Goal: Transaction & Acquisition: Purchase product/service

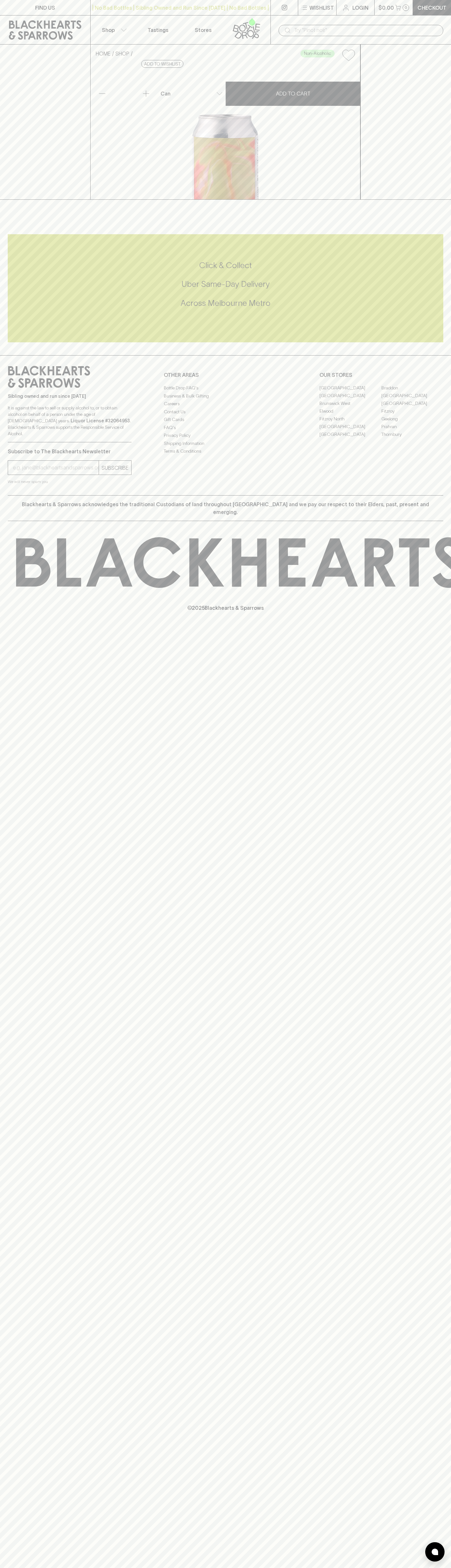
click at [400, 1568] on html "FIND US | No Bad Bottles | Sibling Owned and Run Since [DATE] | No Bad Bottles …" at bounding box center [226, 784] width 451 height 1568
click at [32, 612] on p "© 2025 Blackhearts & Sparrows" at bounding box center [226, 599] width 451 height 24
